Goal: Task Accomplishment & Management: Manage account settings

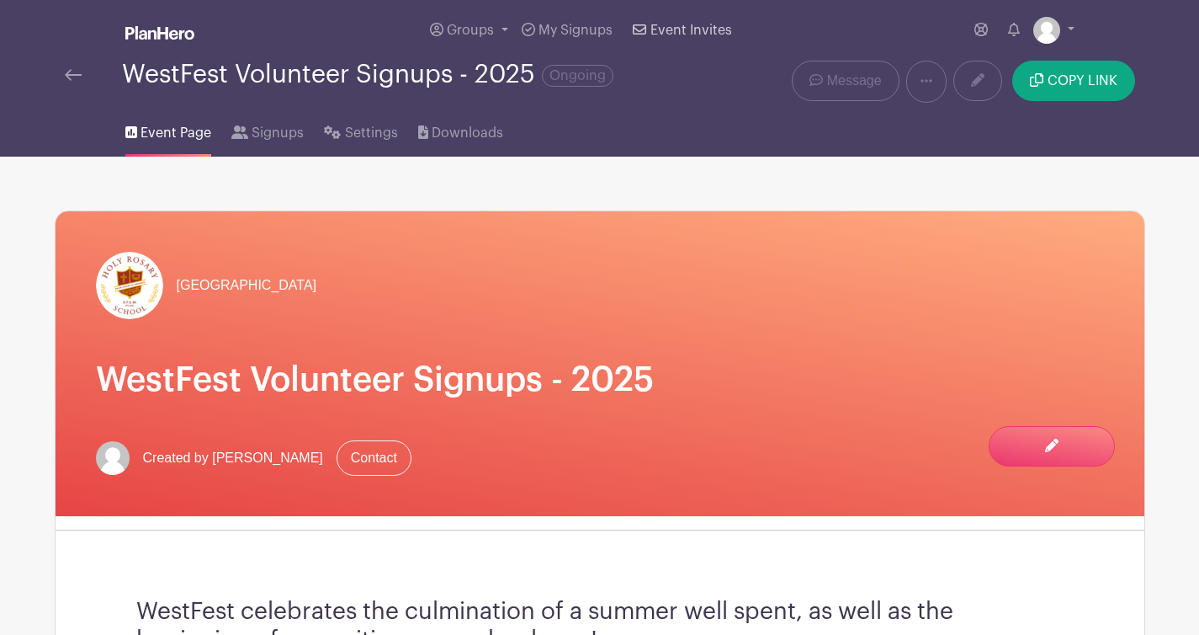
click at [704, 28] on span "Event Invites" at bounding box center [692, 30] width 82 height 13
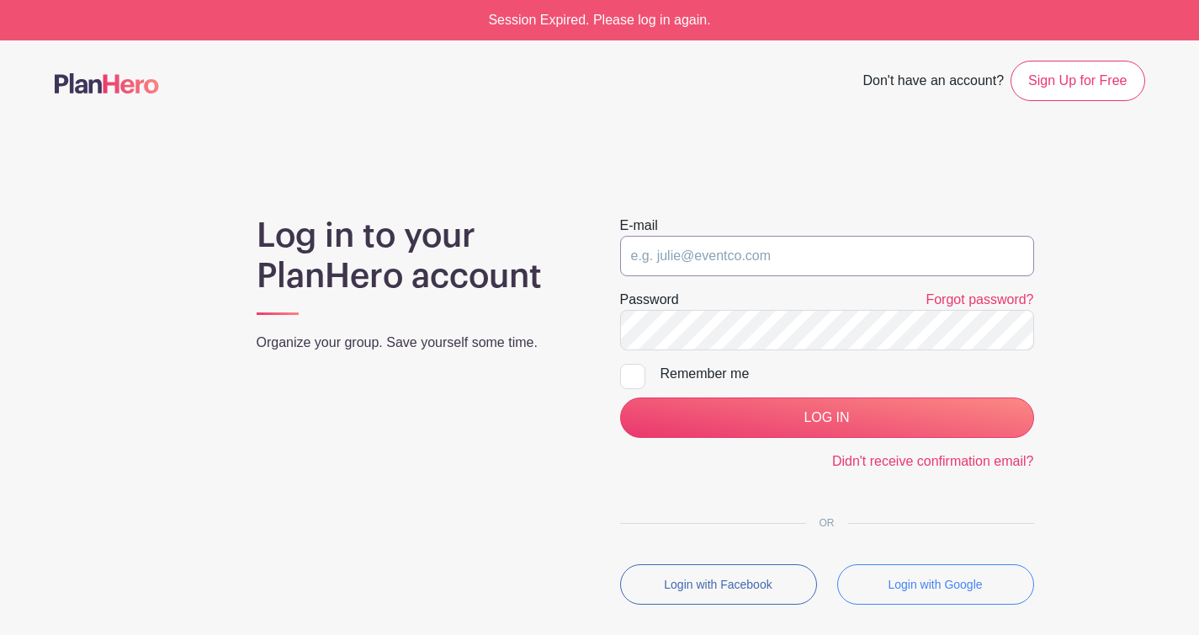
type input "[EMAIL_ADDRESS][DOMAIN_NAME]"
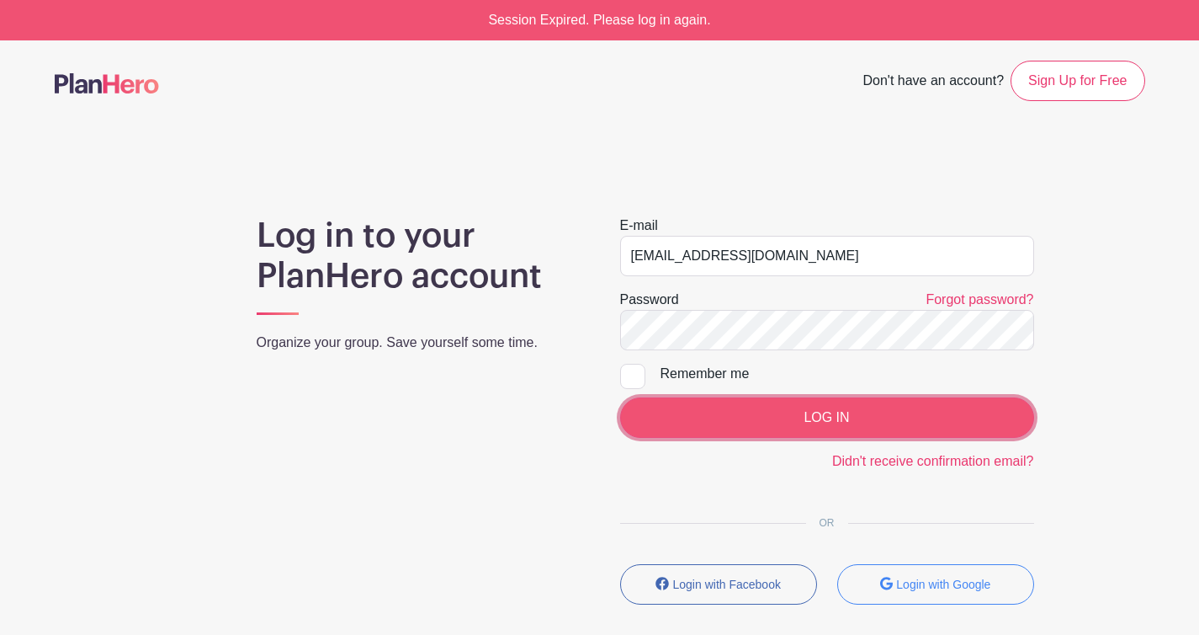
click at [843, 416] on input "LOG IN" at bounding box center [827, 417] width 414 height 40
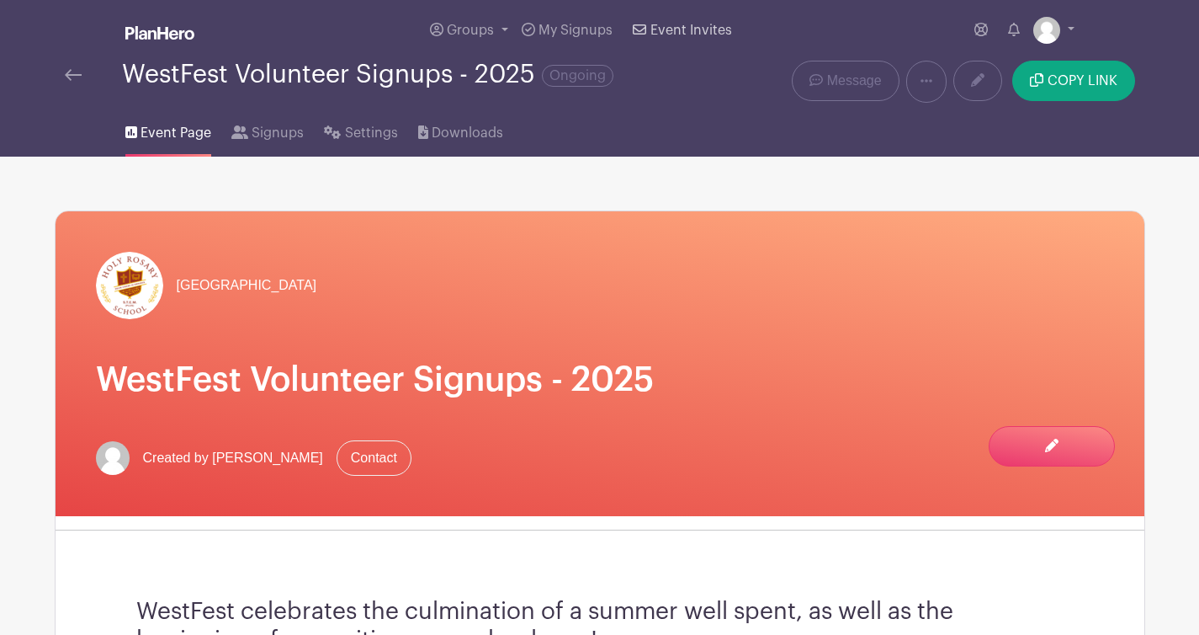
click at [697, 34] on span "Event Invites" at bounding box center [692, 30] width 82 height 13
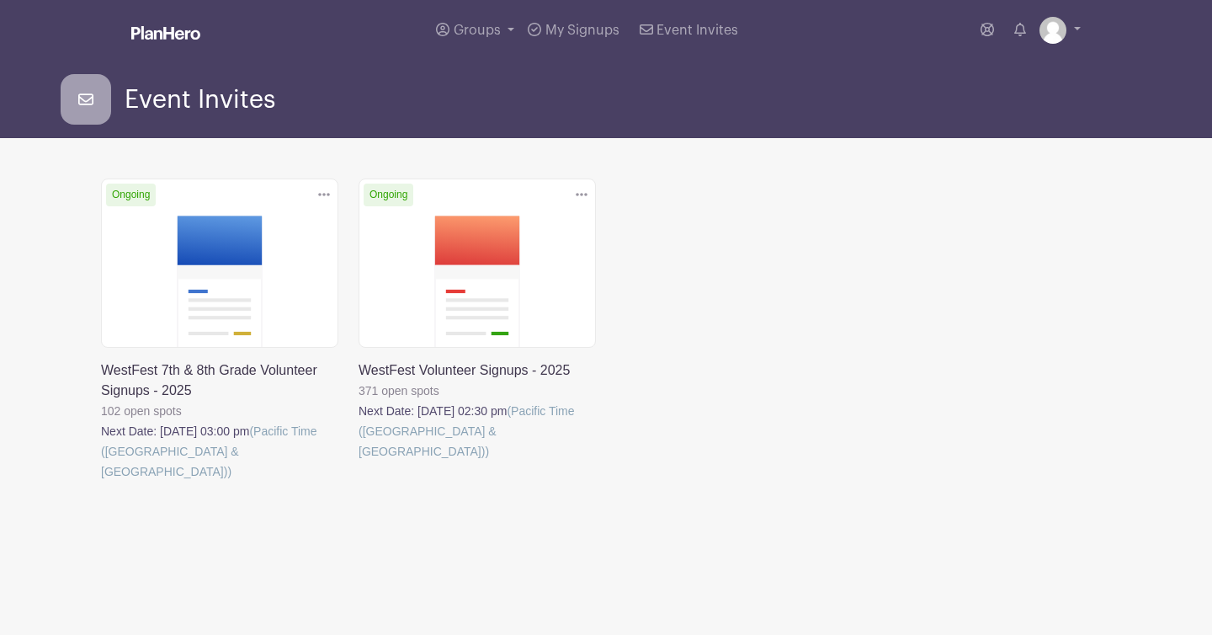
click at [101, 481] on link at bounding box center [101, 481] width 0 height 0
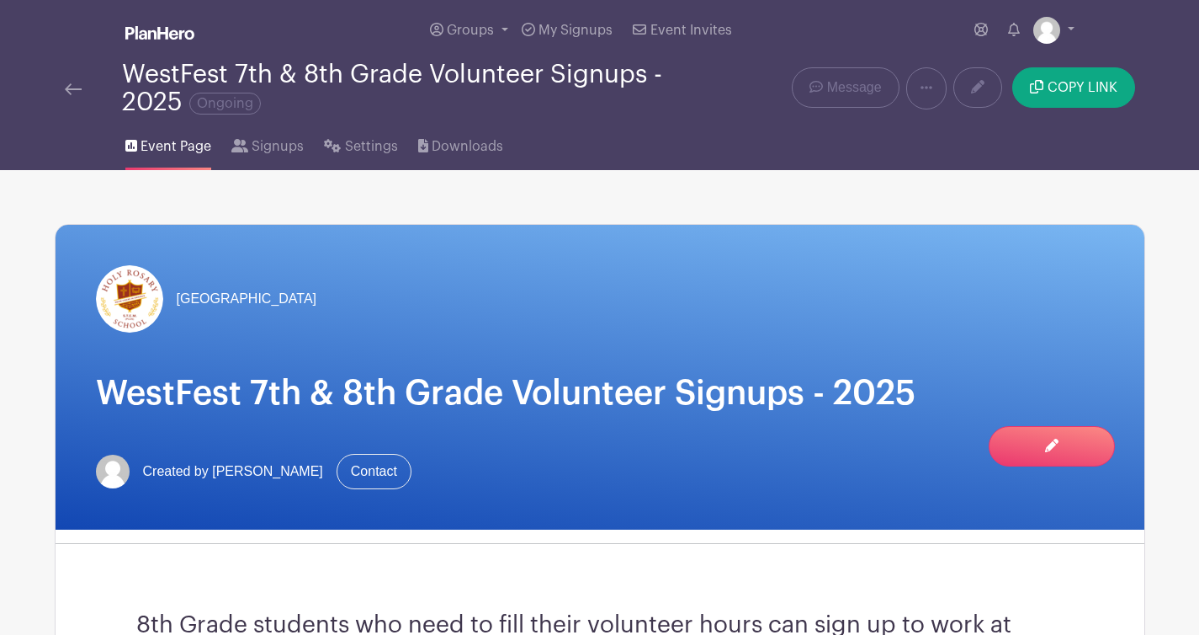
scroll to position [45, 0]
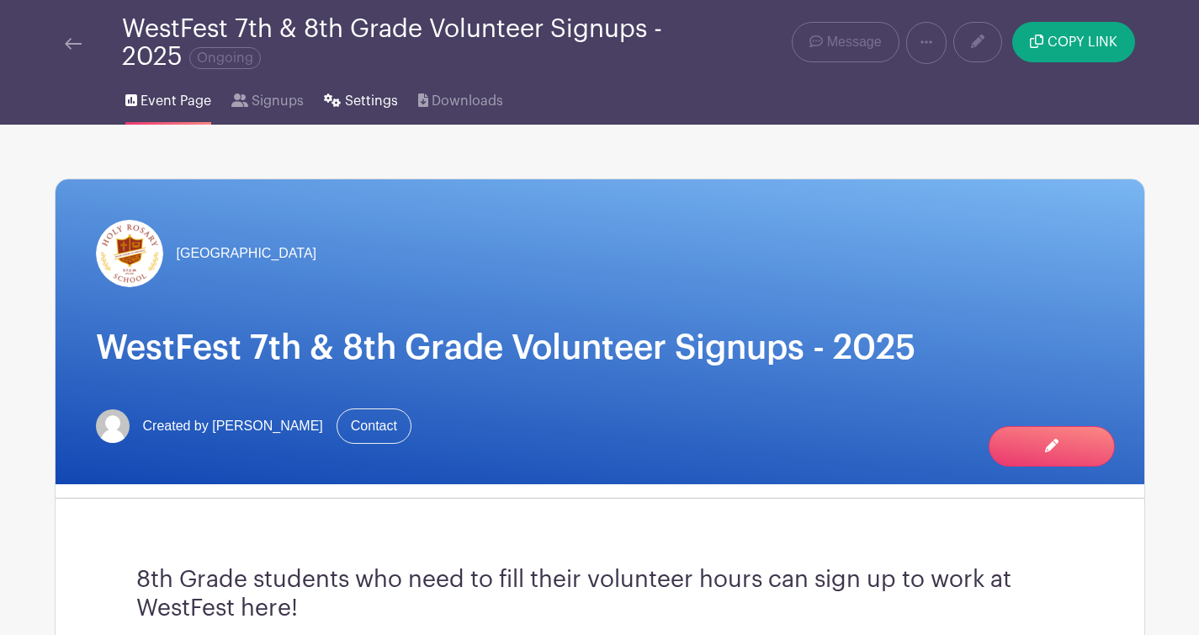
click at [370, 106] on span "Settings" at bounding box center [371, 101] width 53 height 20
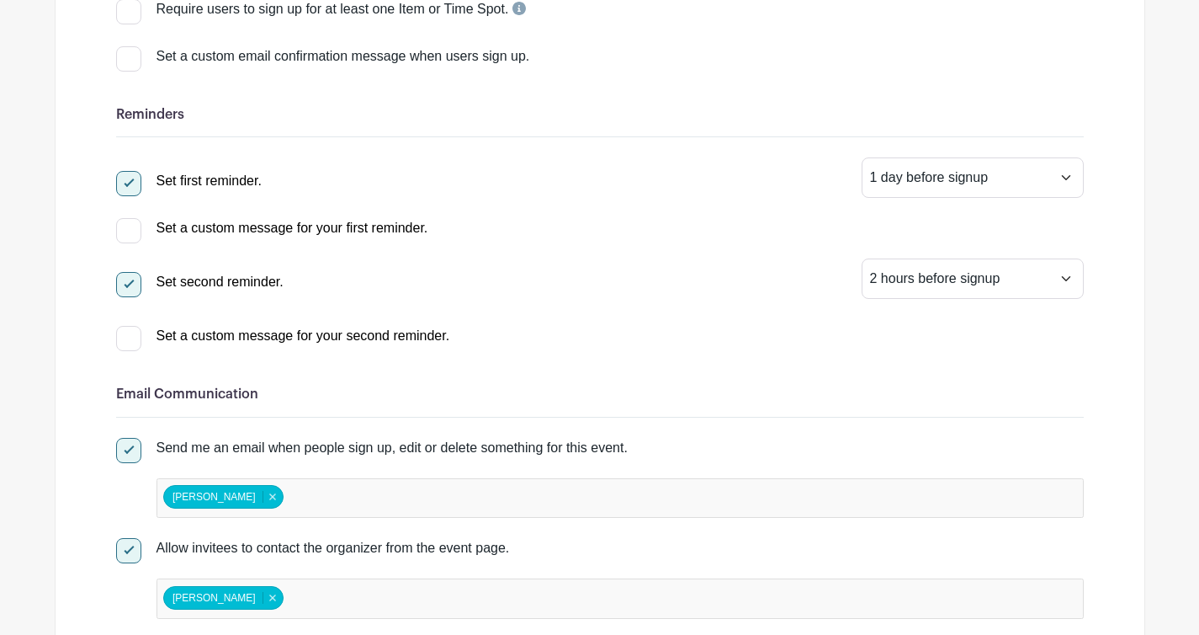
scroll to position [546, 0]
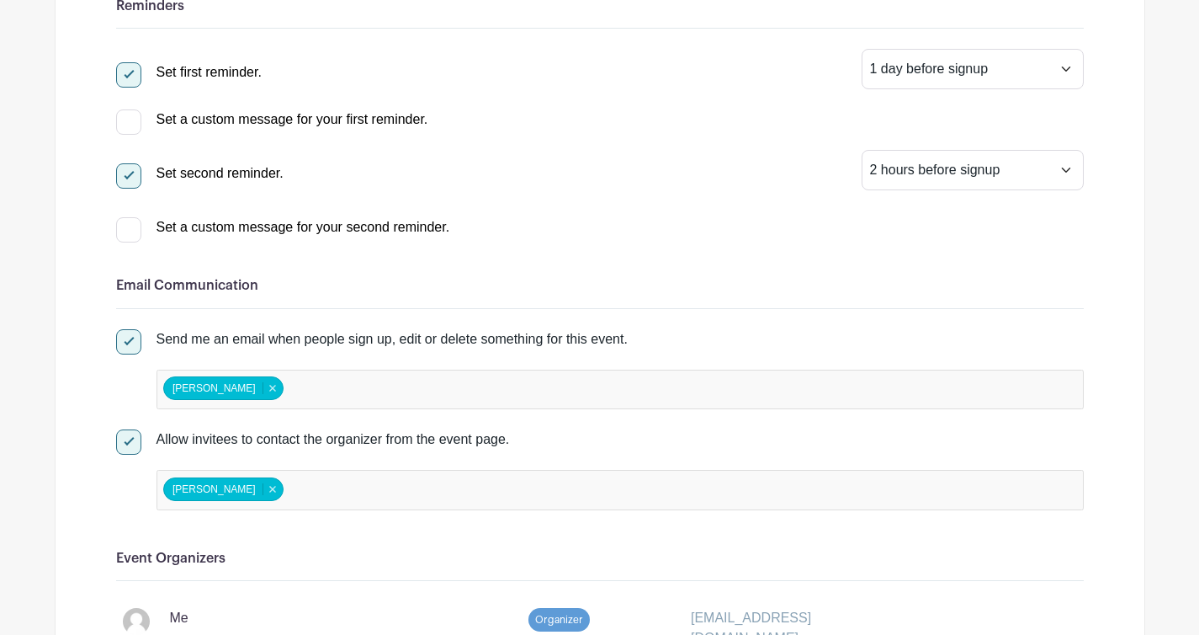
click at [127, 338] on div at bounding box center [128, 341] width 25 height 25
click at [127, 338] on input "Send me an email when people sign up, edit or delete something for this event." at bounding box center [121, 334] width 11 height 11
checkbox input "false"
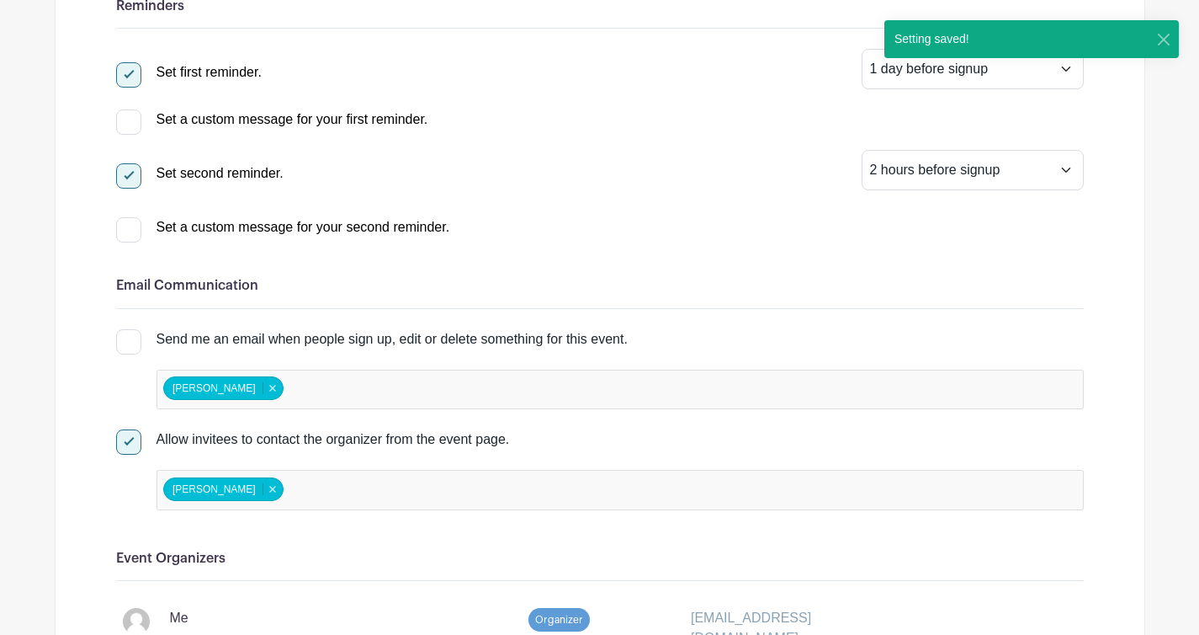
click at [128, 443] on div at bounding box center [128, 441] width 25 height 25
click at [127, 440] on input "Allow invitees to contact the organizer from the event page." at bounding box center [121, 434] width 11 height 11
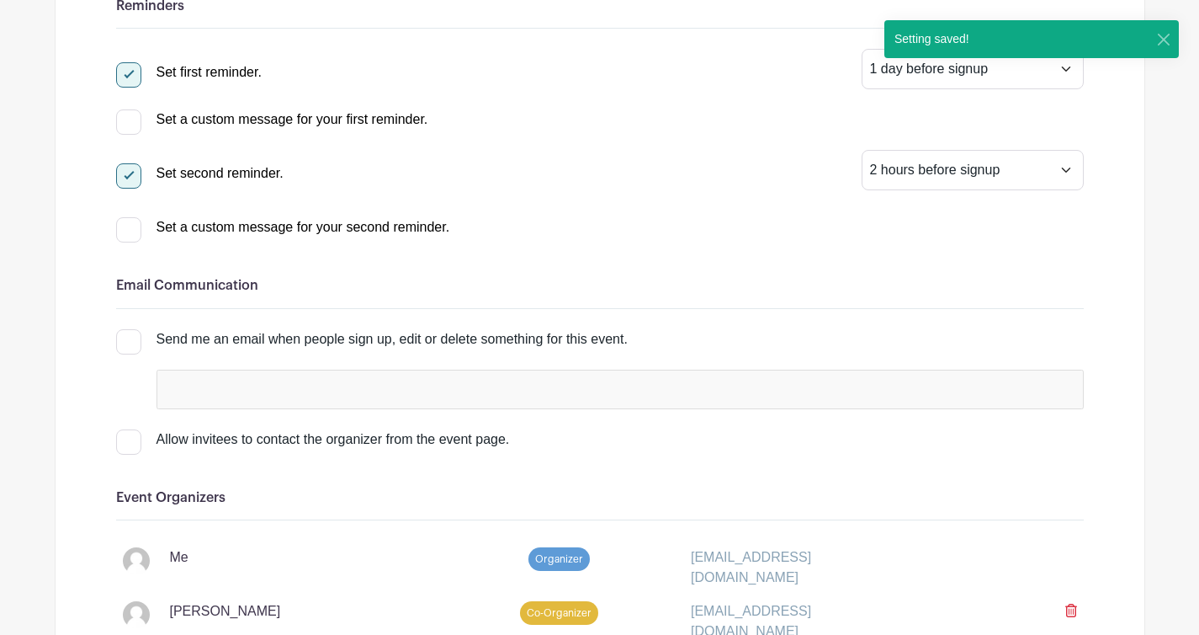
click at [126, 443] on div at bounding box center [128, 441] width 25 height 25
click at [126, 440] on input "Allow invitees to contact the organizer from the event page." at bounding box center [121, 434] width 11 height 11
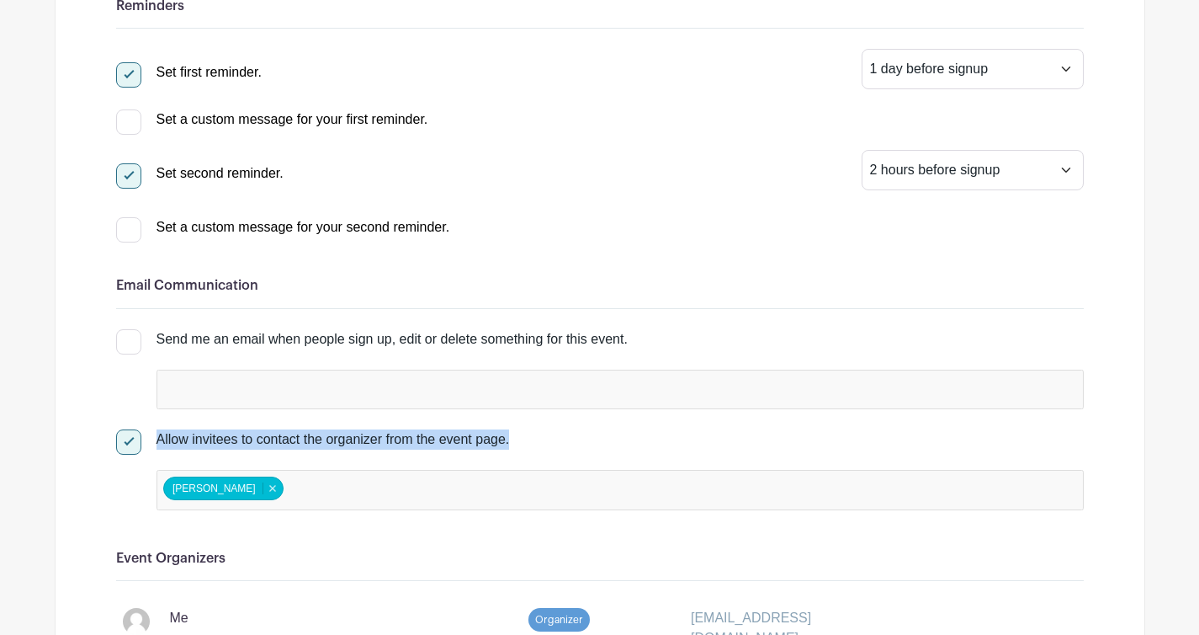
drag, startPoint x: 123, startPoint y: 441, endPoint x: 298, endPoint y: 464, distance: 176.5
click at [298, 464] on div "Allow invitees to contact the organizer from the event page. [PERSON_NAME] [PER…" at bounding box center [600, 469] width 968 height 81
click at [129, 437] on div at bounding box center [128, 441] width 25 height 25
click at [127, 437] on input "Allow invitees to contact the organizer from the event page." at bounding box center [121, 434] width 11 height 11
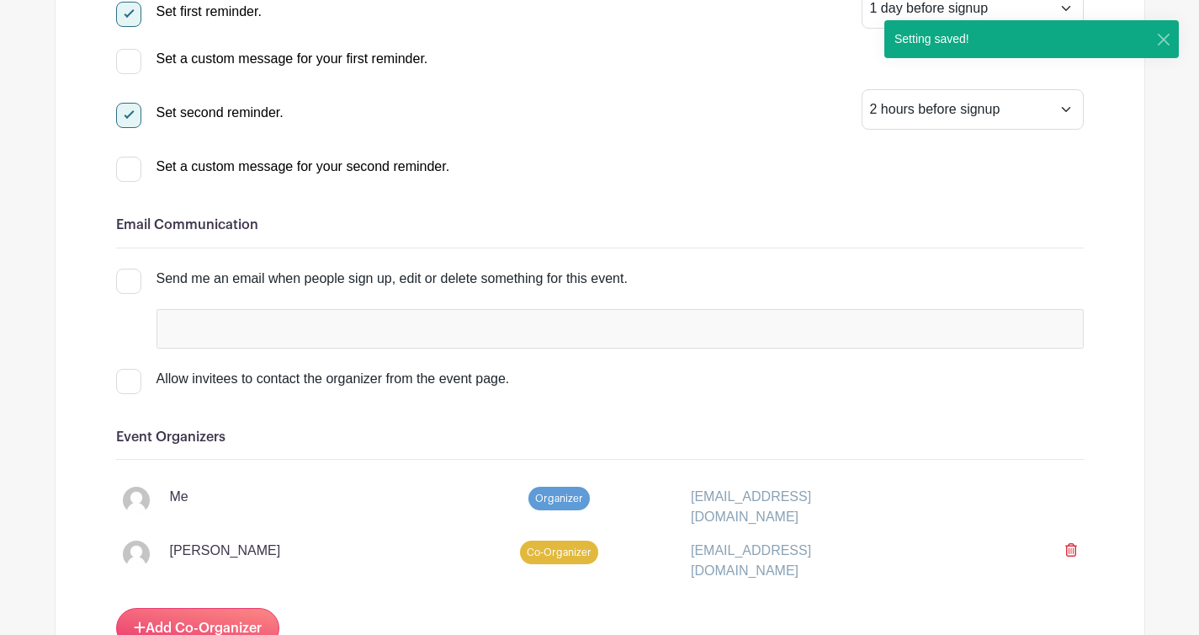
scroll to position [623, 0]
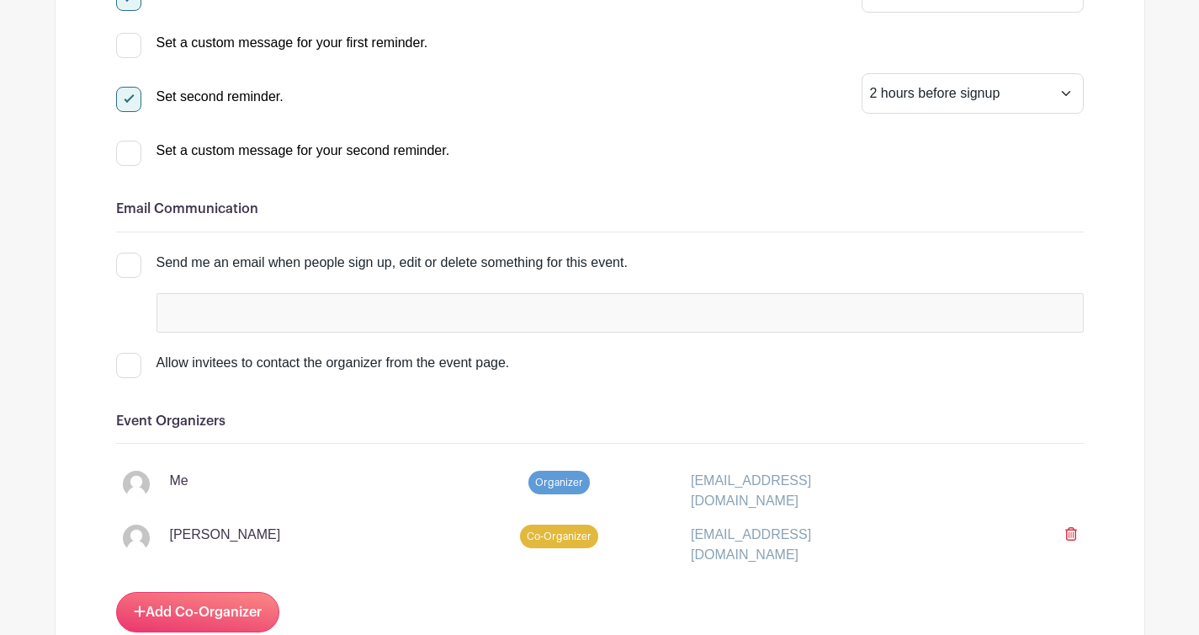
click at [135, 366] on div at bounding box center [128, 365] width 25 height 25
click at [127, 364] on input "Allow invitees to contact the organizer from the event page." at bounding box center [121, 358] width 11 height 11
checkbox input "true"
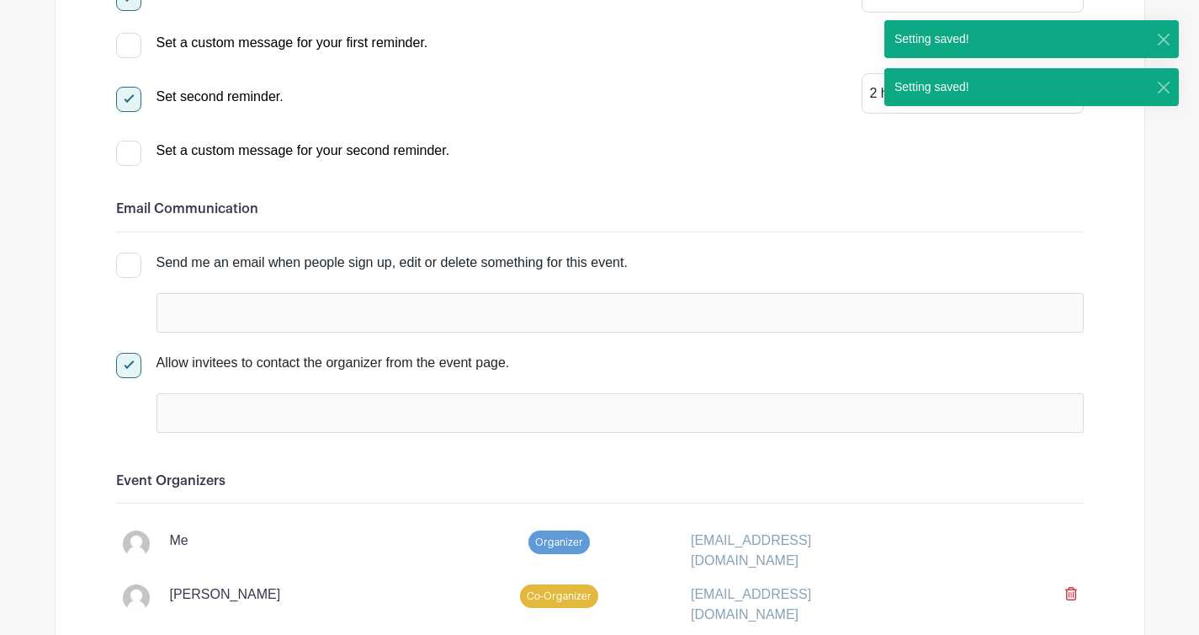
click at [246, 412] on input "false" at bounding box center [237, 412] width 149 height 24
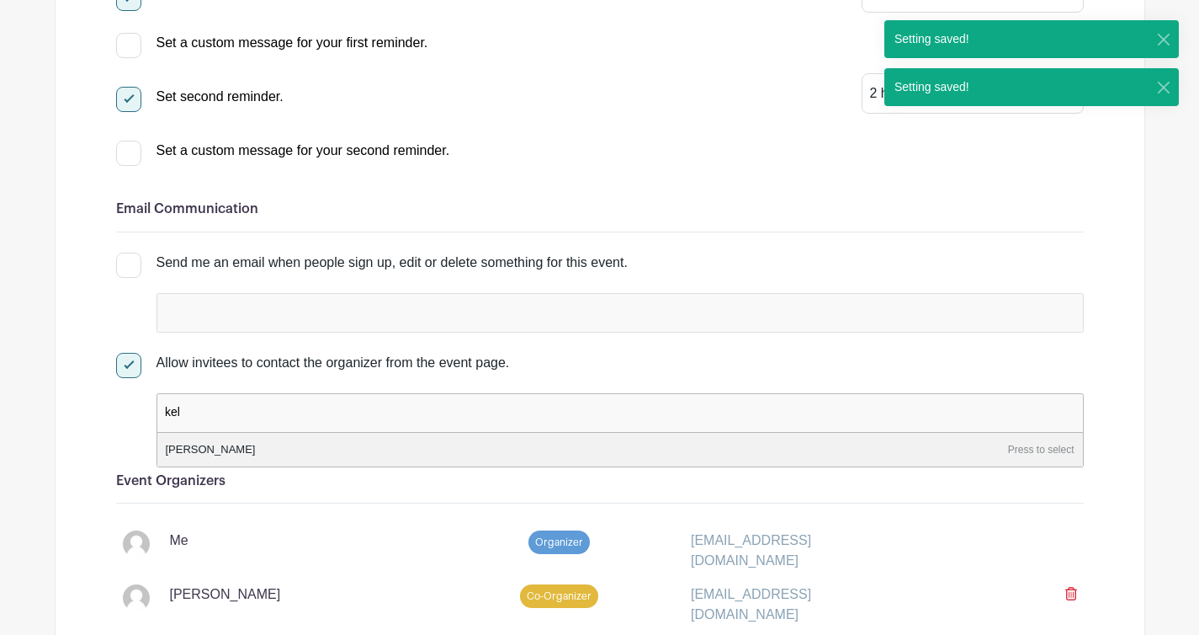
type input "[PERSON_NAME]"
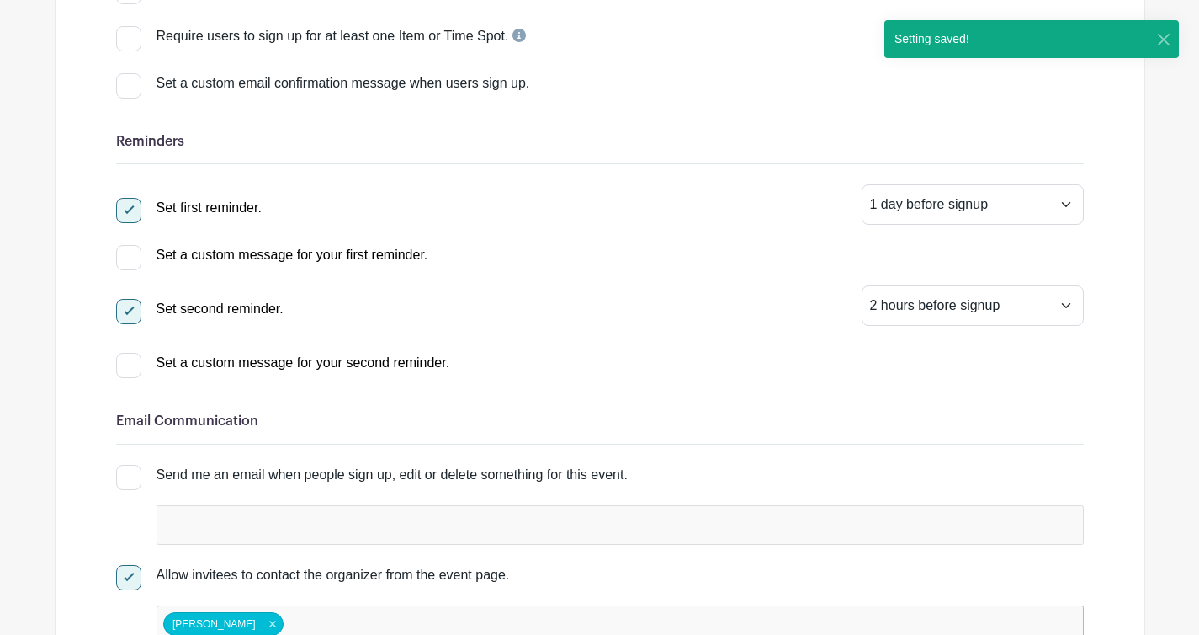
scroll to position [0, 0]
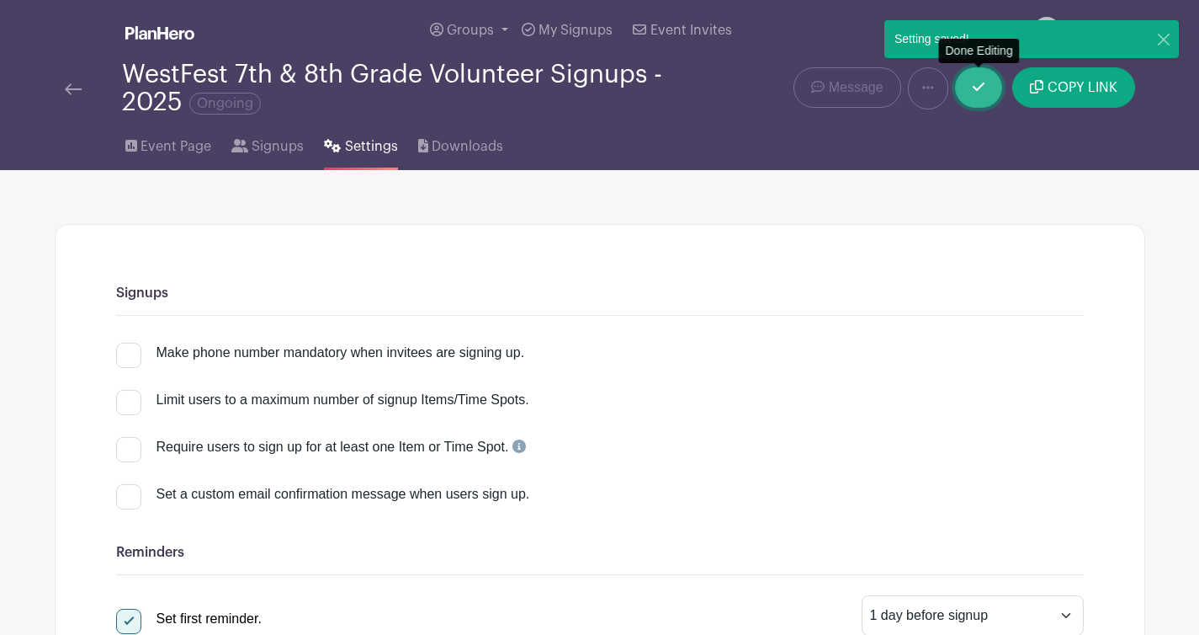
click at [985, 82] on icon at bounding box center [979, 86] width 12 height 13
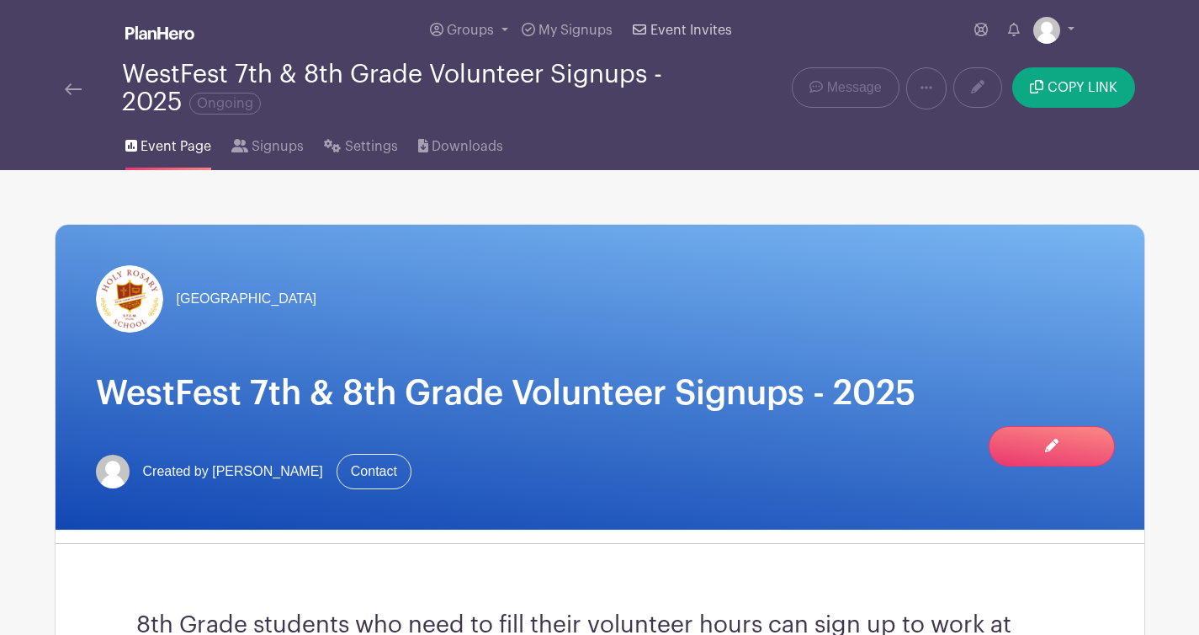
click at [713, 29] on span "Event Invites" at bounding box center [692, 30] width 82 height 13
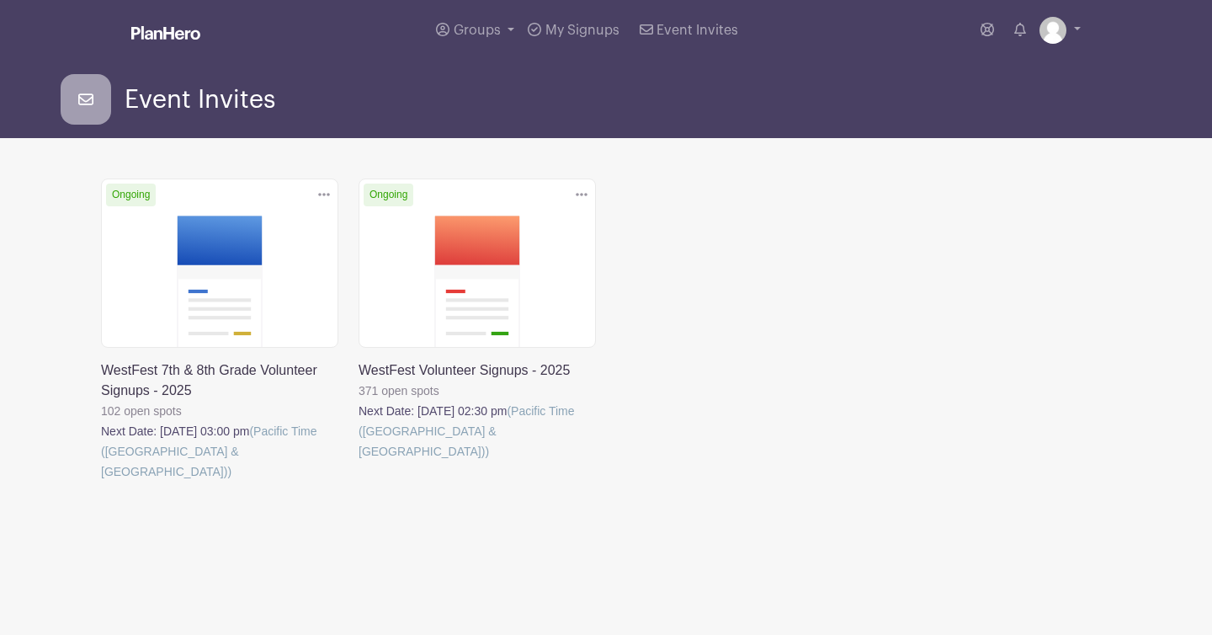
click at [359, 461] on link at bounding box center [359, 461] width 0 height 0
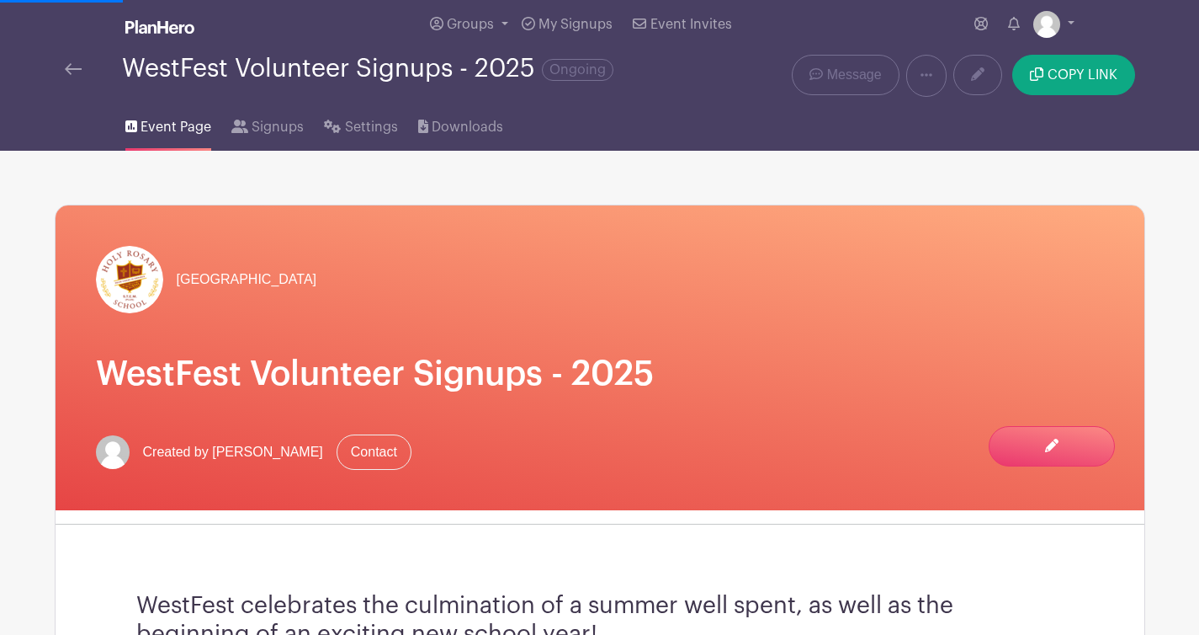
scroll to position [7, 0]
click at [351, 130] on span "Settings" at bounding box center [371, 126] width 53 height 20
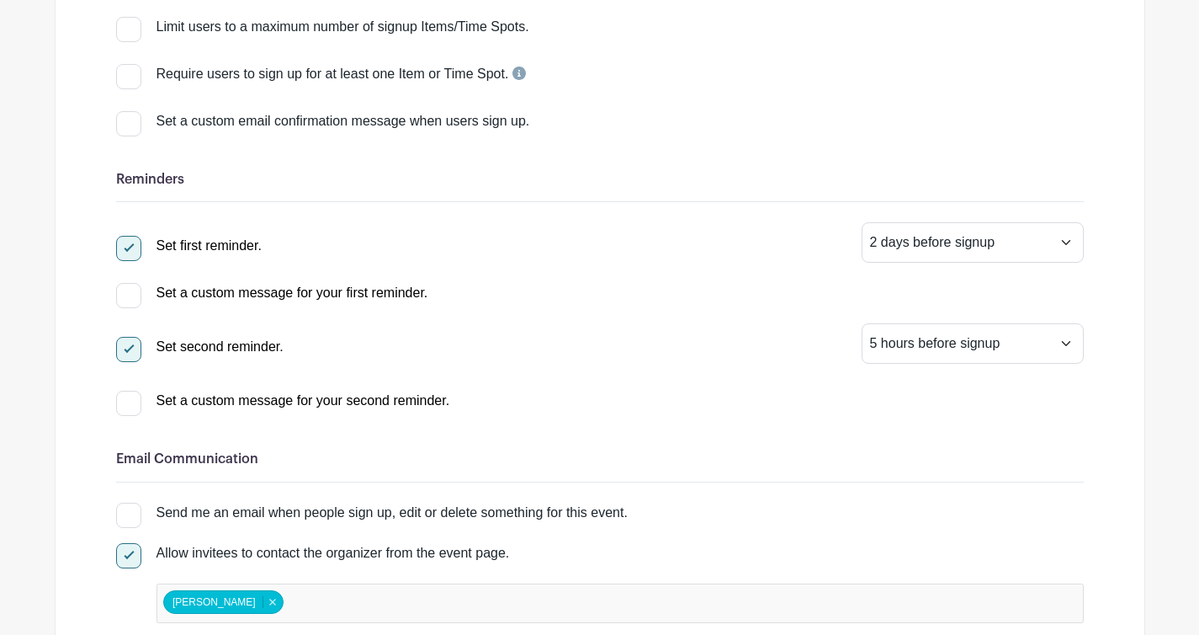
scroll to position [722, 0]
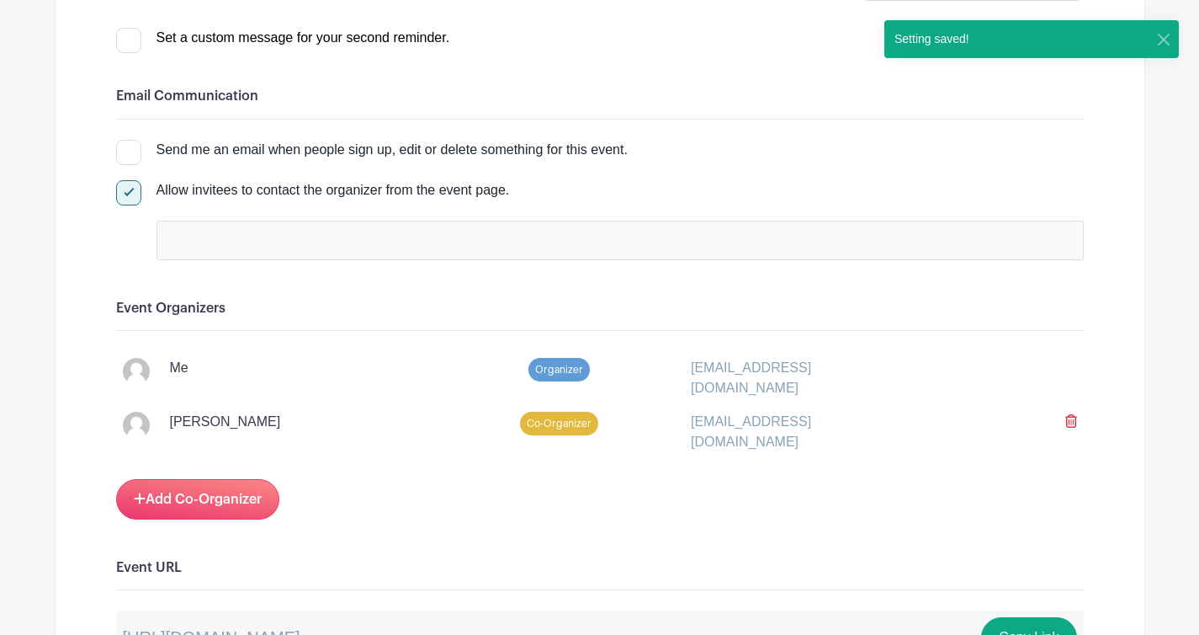
click at [320, 255] on div at bounding box center [620, 240] width 927 height 40
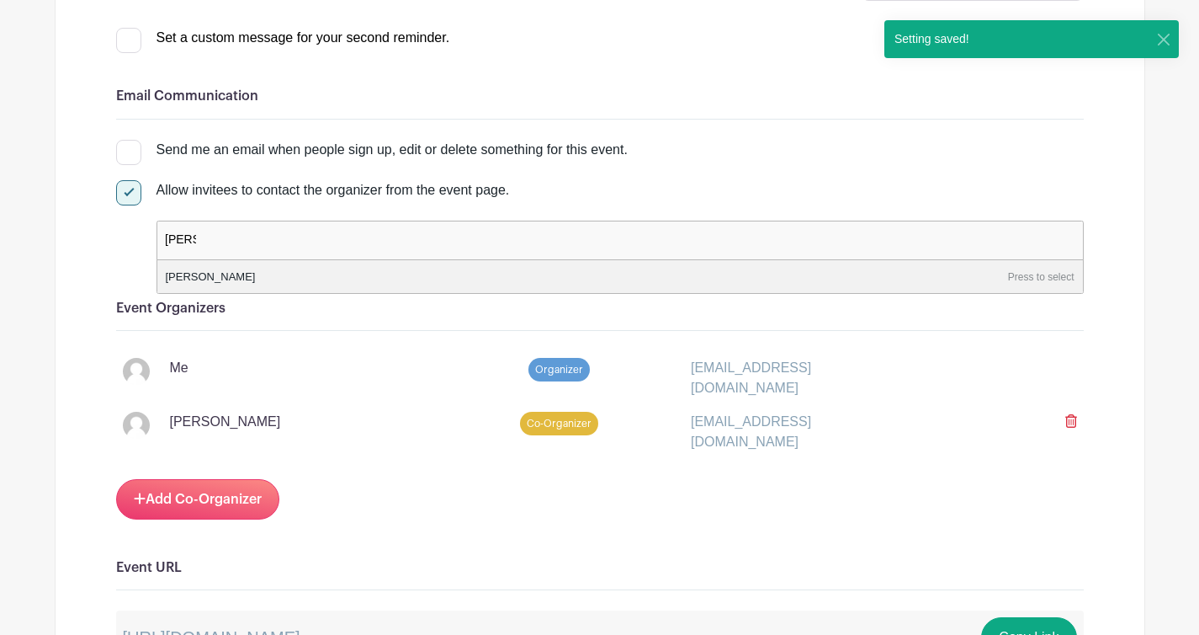
type input "[PERSON_NAME]"
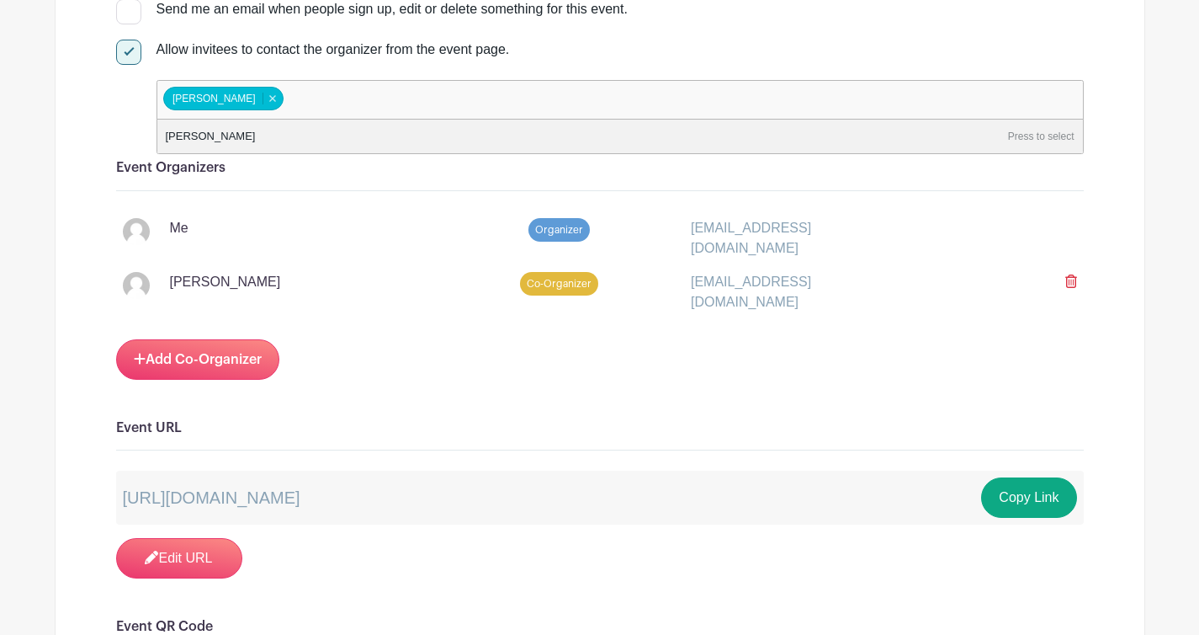
scroll to position [0, 0]
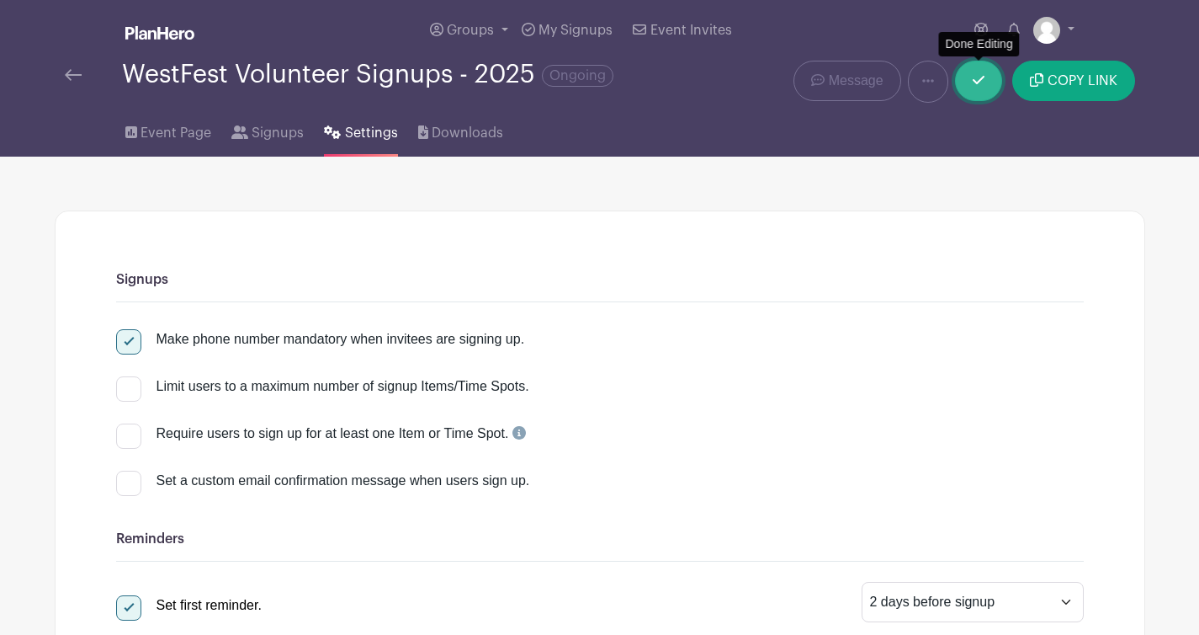
click at [983, 87] on icon at bounding box center [979, 79] width 12 height 13
